Goal: Check status

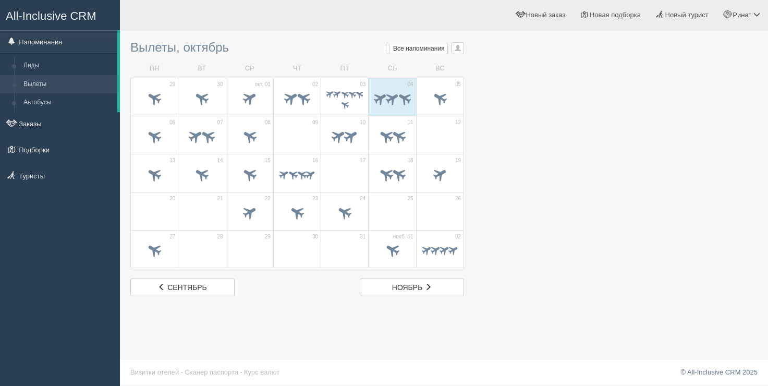
scroll to position [1, 0]
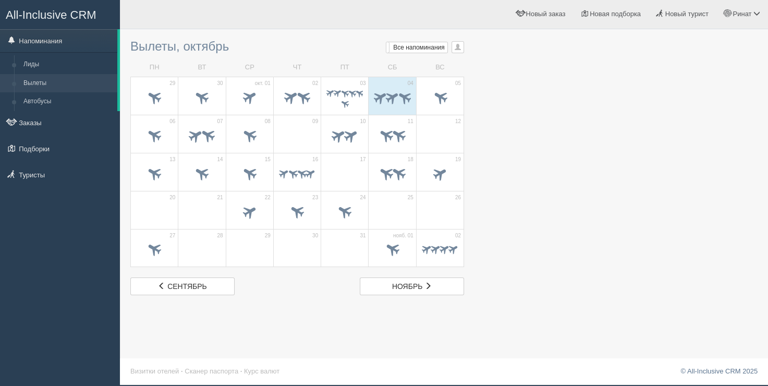
click at [489, 84] on div at bounding box center [443, 164] width 627 height 261
click at [440, 101] on span at bounding box center [439, 96] width 17 height 17
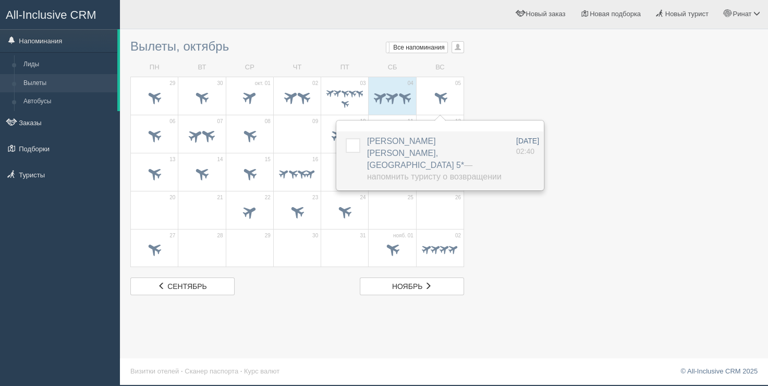
click at [355, 136] on td at bounding box center [350, 160] width 26 height 58
click at [346, 138] on label at bounding box center [346, 138] width 0 height 0
click at [0, 0] on input "checkbox" at bounding box center [0, 0] width 0 height 0
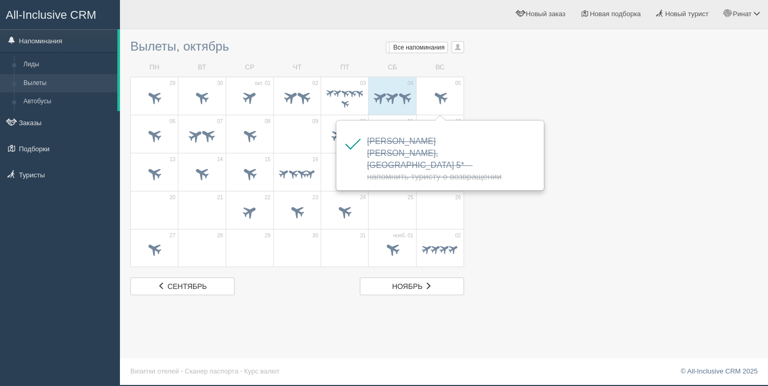
drag, startPoint x: 580, startPoint y: 31, endPoint x: 581, endPoint y: 4, distance: 27.1
click at [581, 30] on div at bounding box center [443, 19] width 627 height 30
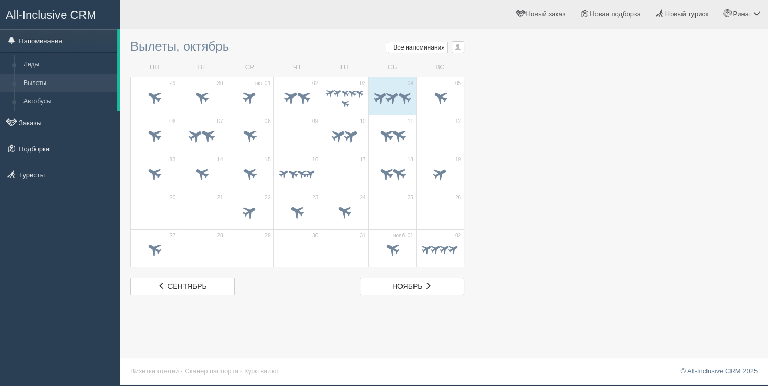
drag, startPoint x: 294, startPoint y: 34, endPoint x: 185, endPoint y: 21, distance: 110.3
click at [294, 34] on div "Вылеты, октябрь Мои напоминания Мои Все напоминания Все Все напоминания Все Мои…" at bounding box center [297, 164] width 334 height 261
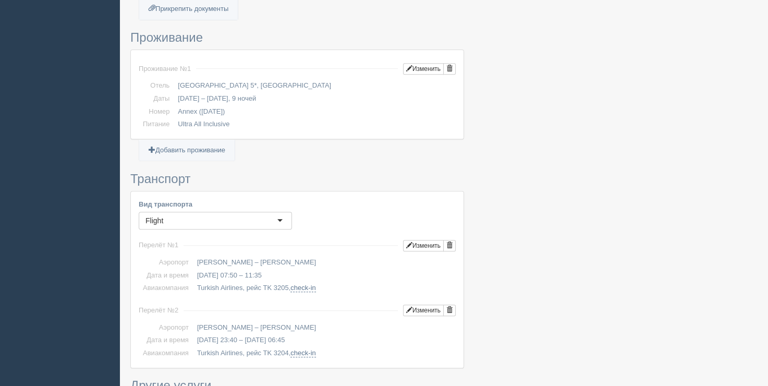
scroll to position [574, 0]
